Goal: Task Accomplishment & Management: Manage account settings

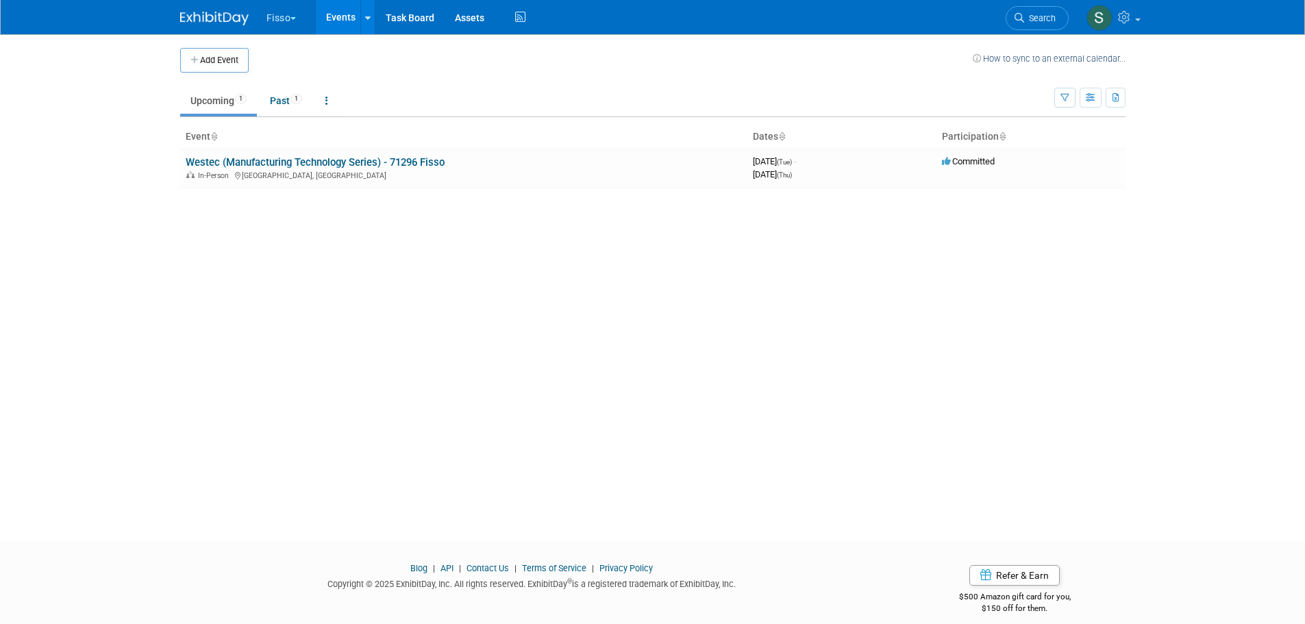
click at [277, 18] on button "Fisso" at bounding box center [289, 15] width 49 height 30
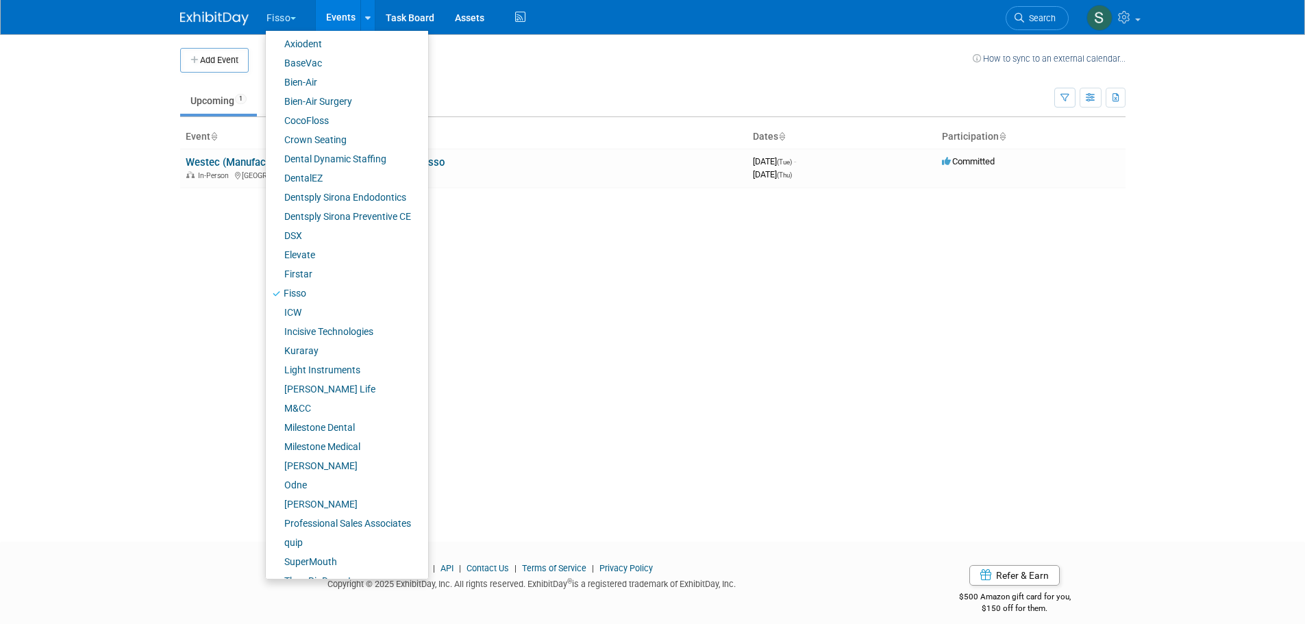
scroll to position [95, 0]
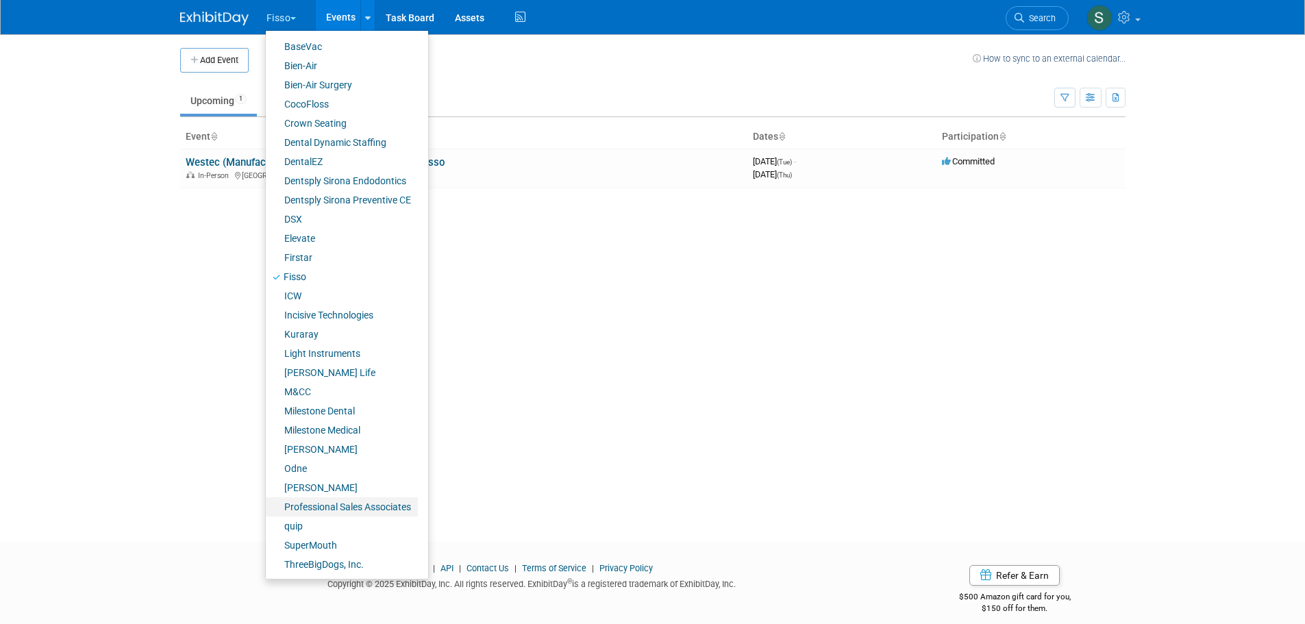
click at [345, 505] on link "Professional Sales Associates" at bounding box center [342, 506] width 152 height 19
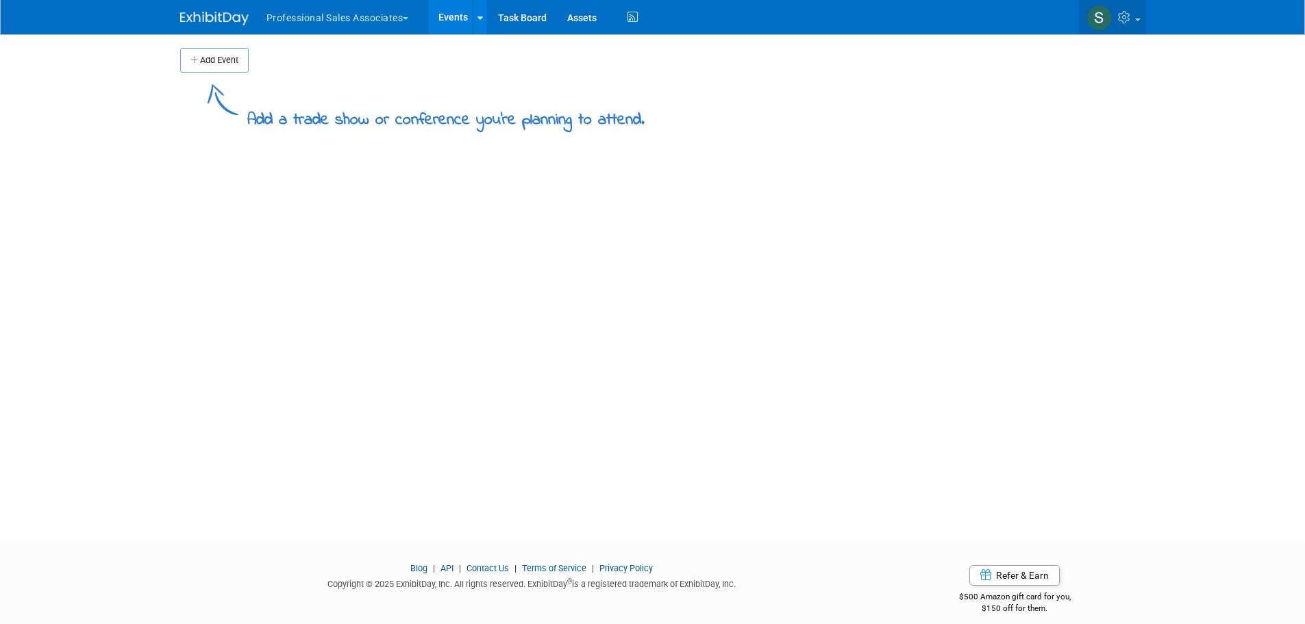
click at [1126, 17] on icon at bounding box center [1126, 17] width 16 height 12
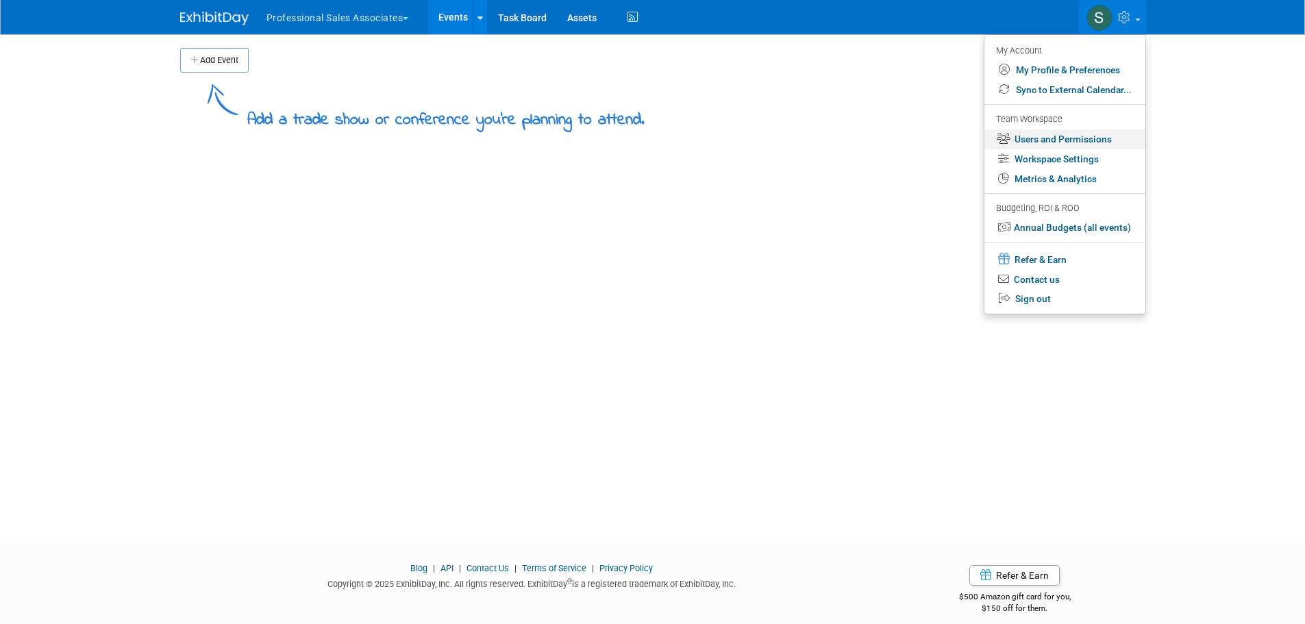
click at [1081, 136] on link "Users and Permissions" at bounding box center [1064, 139] width 161 height 20
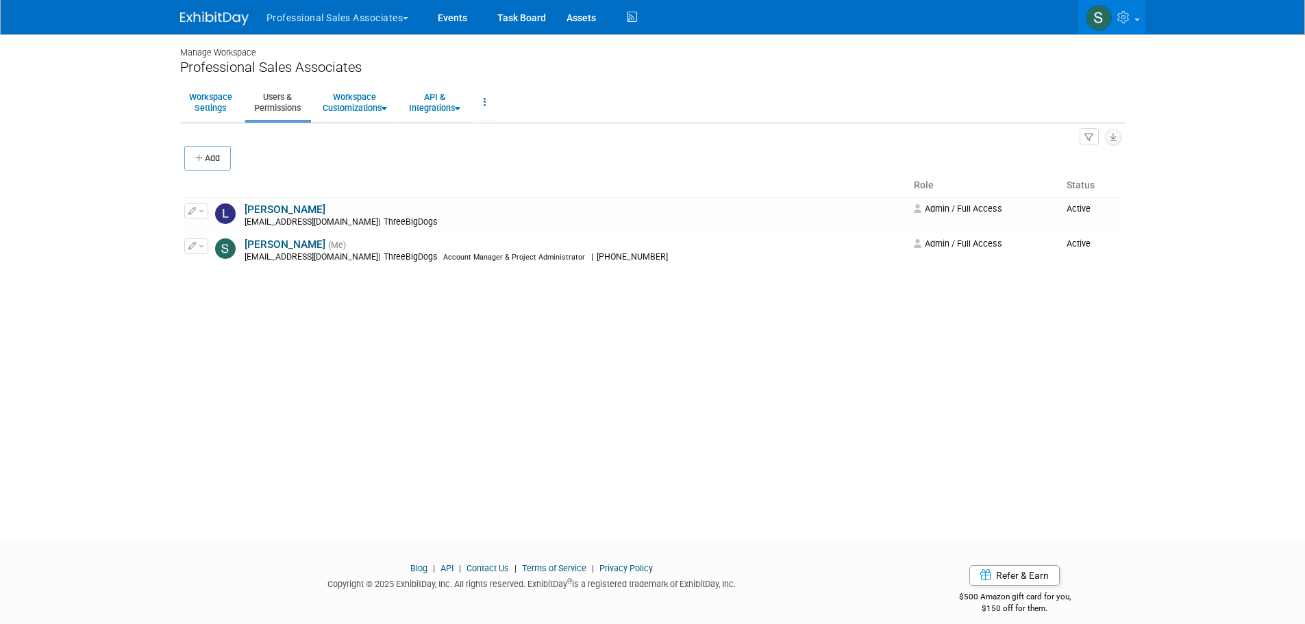
click at [206, 157] on button "Add" at bounding box center [207, 158] width 47 height 25
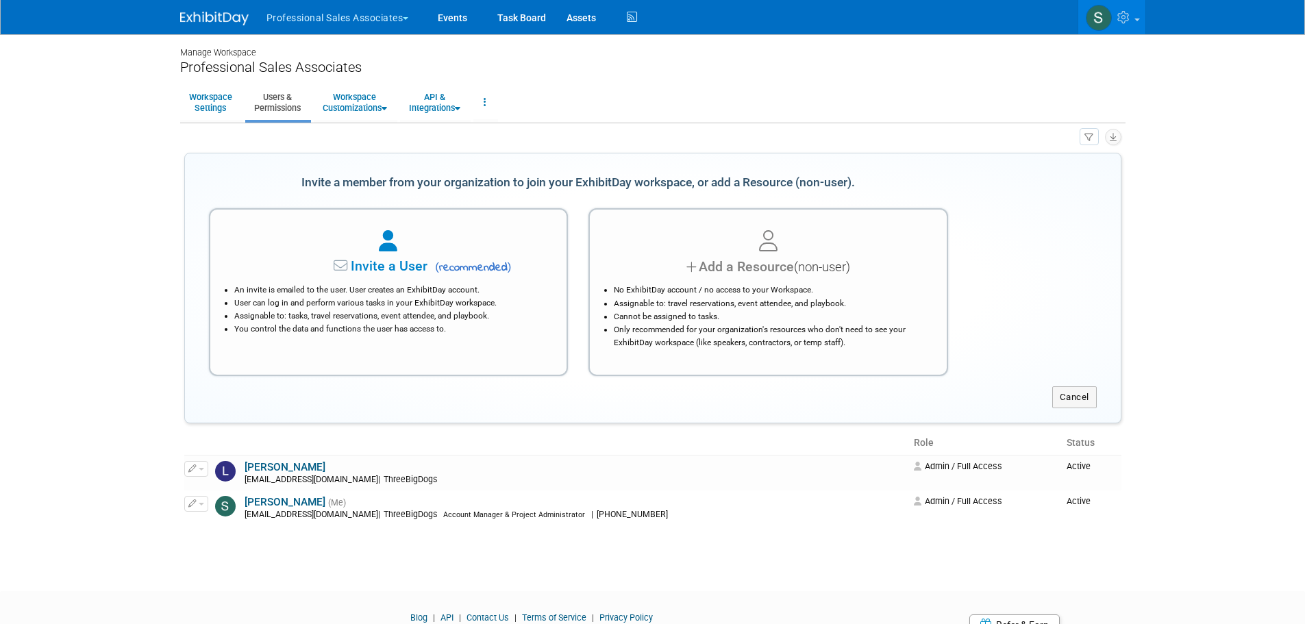
click at [476, 309] on li "User can log in and perform various tasks in your ExhibitDay workspace." at bounding box center [392, 303] width 316 height 13
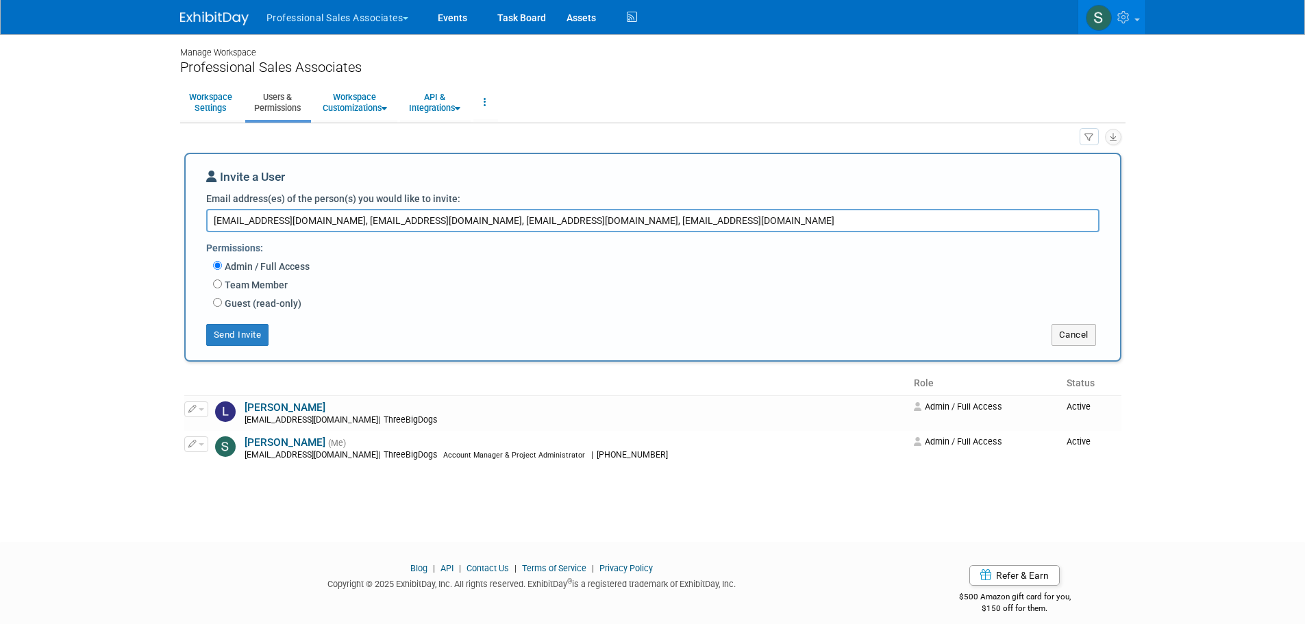
type textarea "astewart@threebigdogs.com, smurphy@threebigdogs.com, jpennabaker@threebigdogs.c…"
click at [249, 340] on button "Send Invite" at bounding box center [237, 335] width 63 height 22
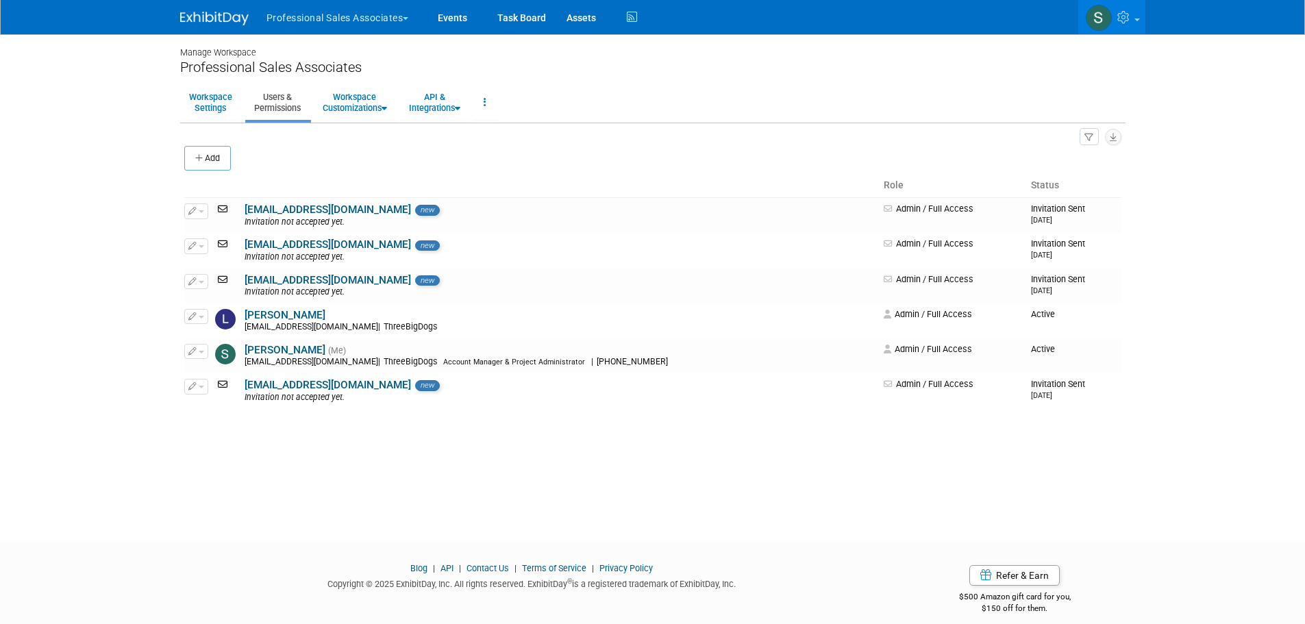
drag, startPoint x: 30, startPoint y: 75, endPoint x: 53, endPoint y: 38, distance: 43.7
click at [30, 75] on body "Professional Sales Associates Explore: My Workspaces 30 Go to Workspace: Events…" at bounding box center [652, 312] width 1305 height 624
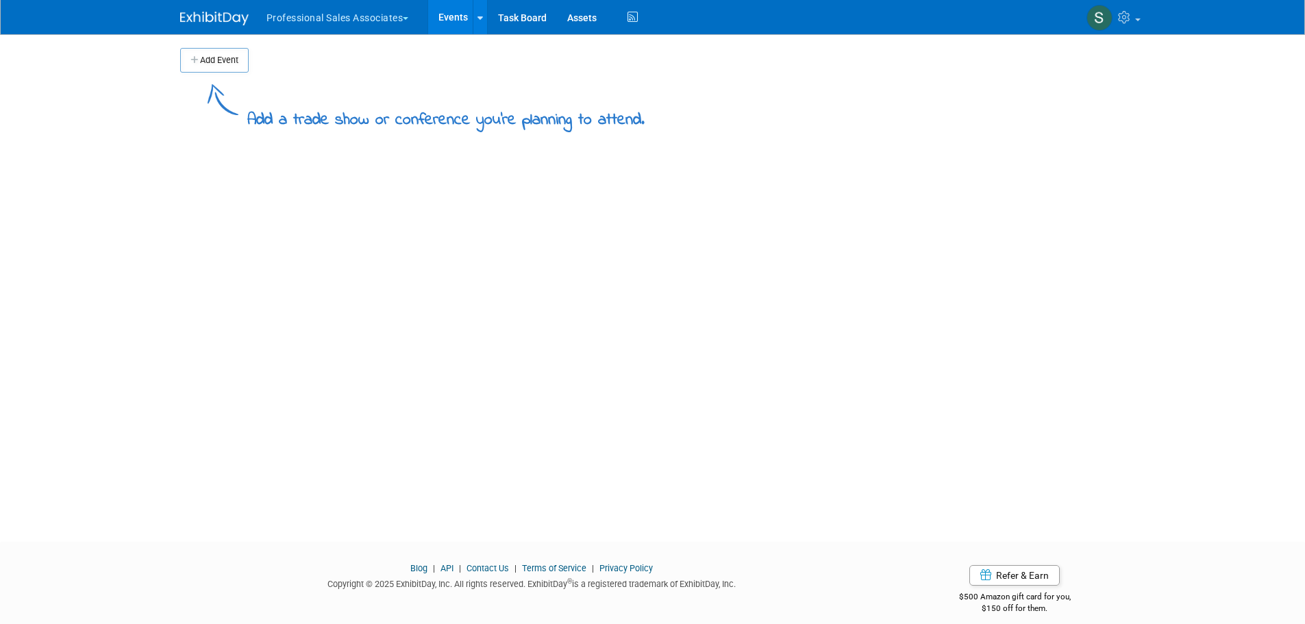
click at [353, 16] on button "Professional Sales Associates" at bounding box center [345, 15] width 161 height 30
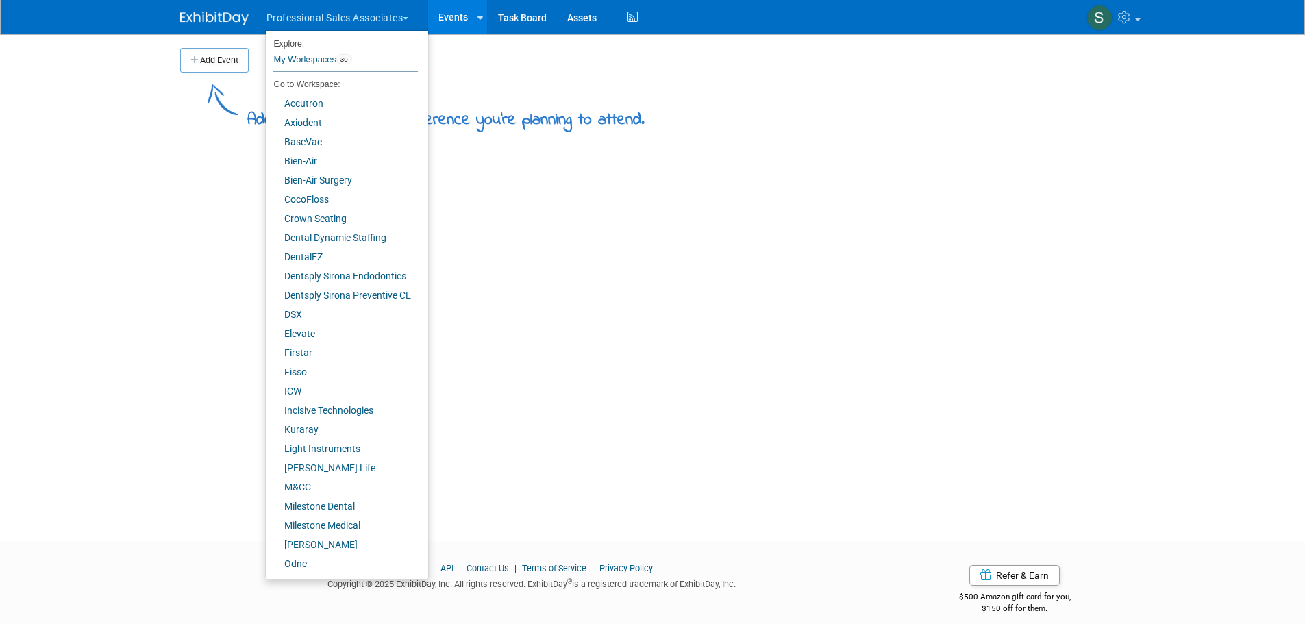
scroll to position [95, 0]
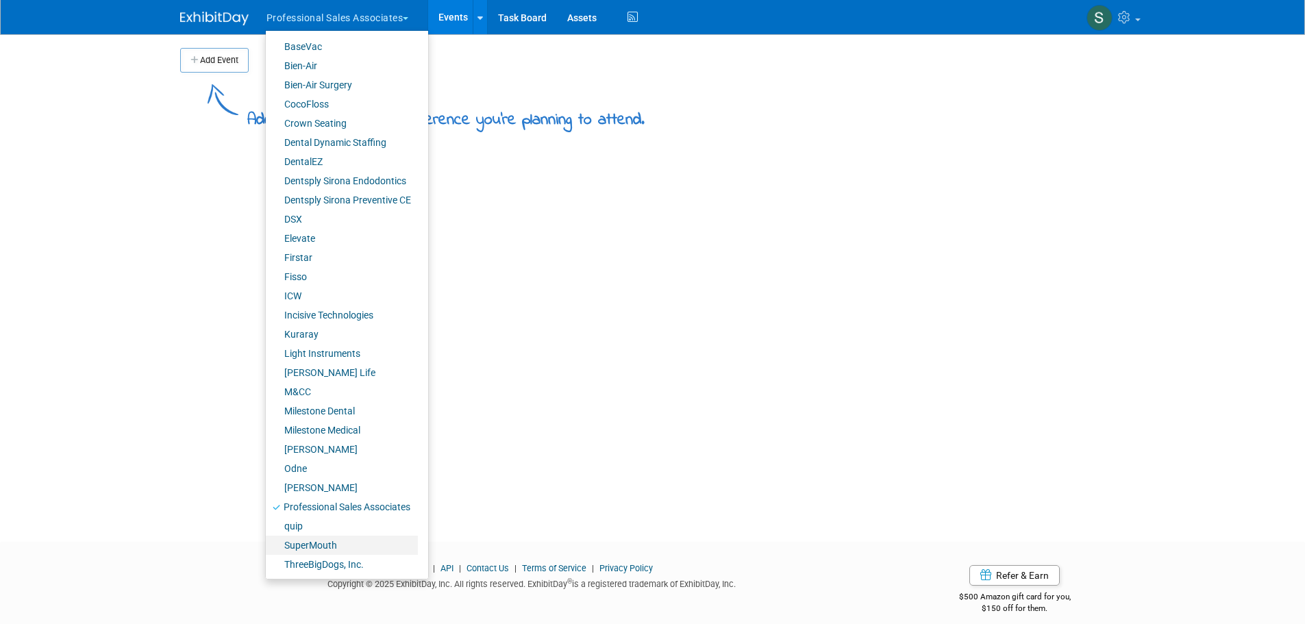
click at [331, 542] on link "SuperMouth" at bounding box center [342, 545] width 152 height 19
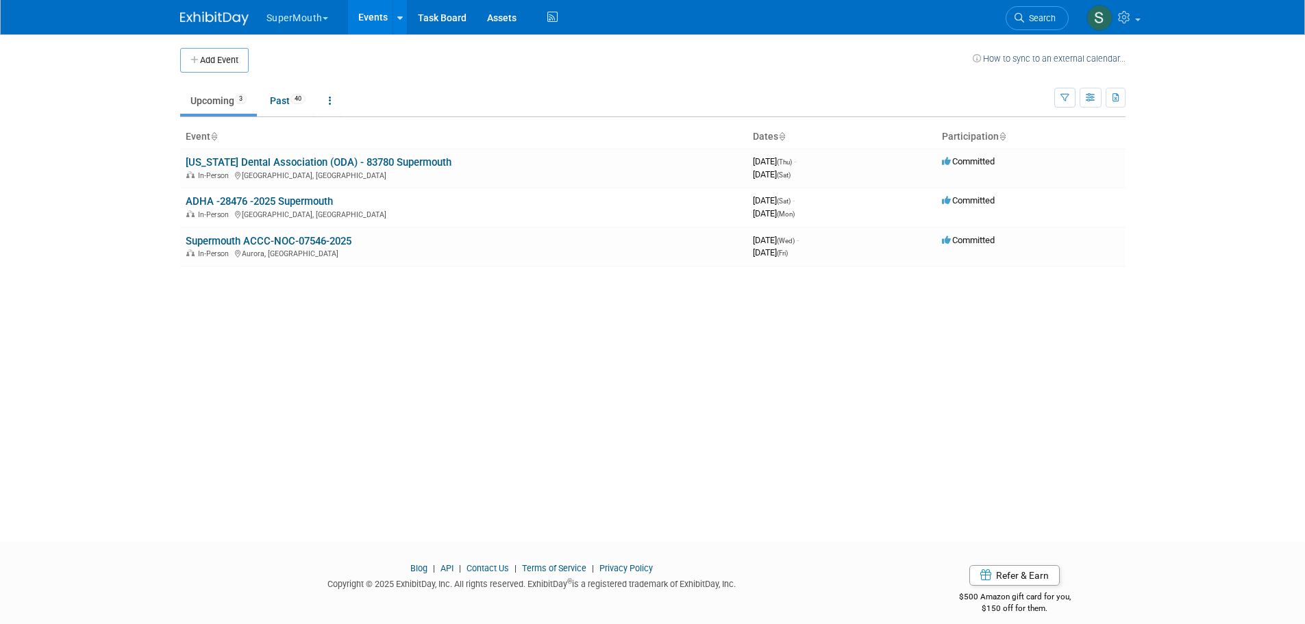
click at [301, 162] on link "[US_STATE] Dental Association (ODA) - 83780 Supermouth" at bounding box center [319, 162] width 266 height 12
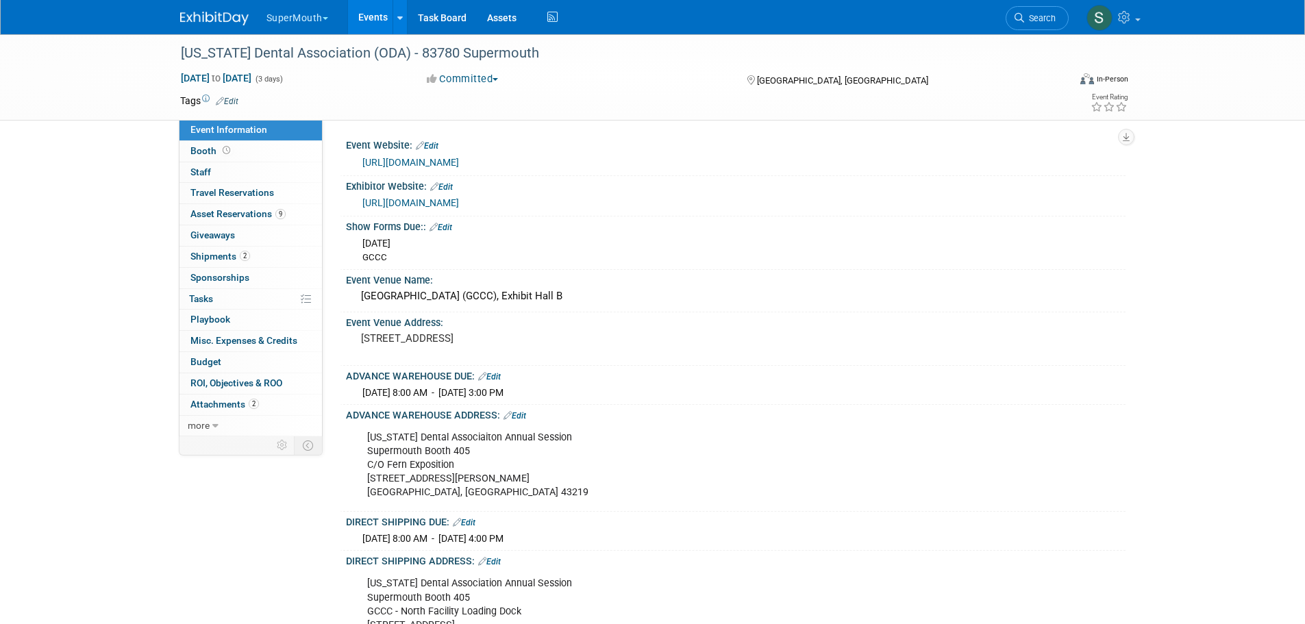
click at [231, 210] on span "Asset Reservations 9" at bounding box center [237, 213] width 95 height 11
